Goal: Use online tool/utility: Utilize a website feature to perform a specific function

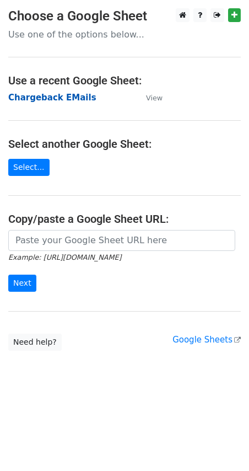
click at [30, 100] on strong "Chargeback EMails" at bounding box center [52, 98] width 88 height 10
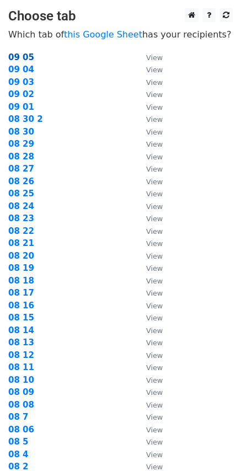
click at [24, 52] on strong "09 05" at bounding box center [21, 57] width 26 height 10
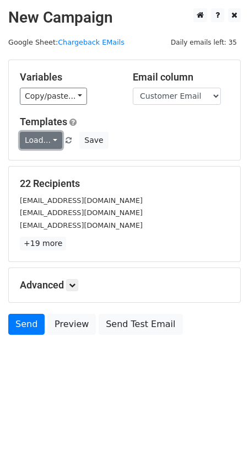
click at [44, 138] on link "Load..." at bounding box center [41, 140] width 42 height 17
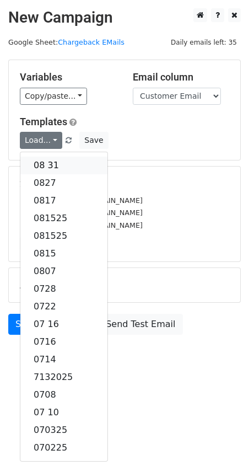
click at [45, 164] on link "08 31" at bounding box center [63, 166] width 87 height 18
